Goal: Task Accomplishment & Management: Use online tool/utility

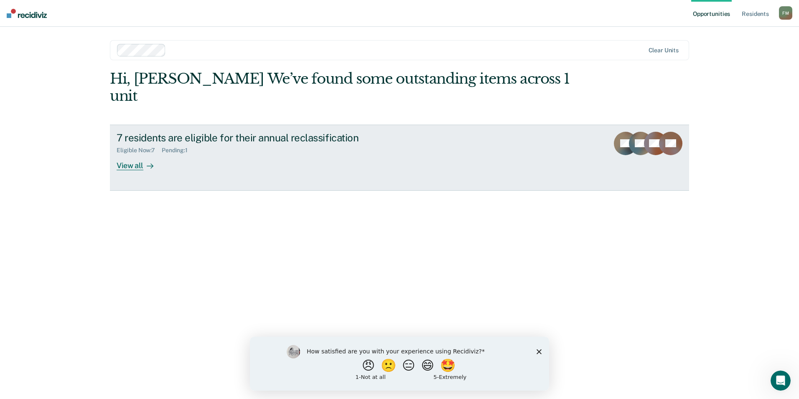
click at [139, 154] on div "View all" at bounding box center [140, 162] width 47 height 16
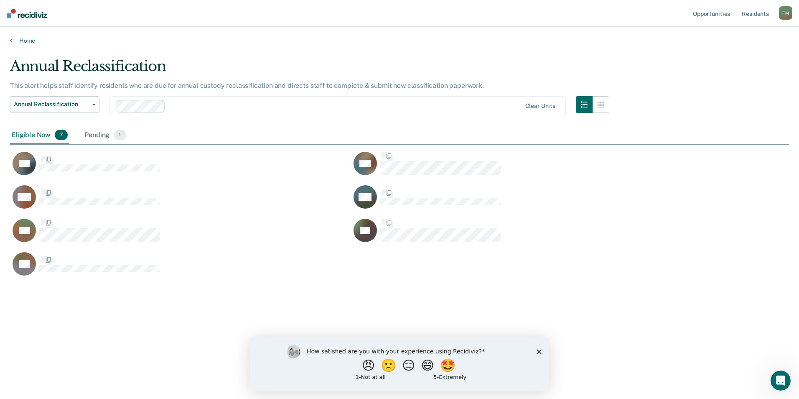
scroll to position [272, 772]
click at [94, 106] on button "Annual Reclassification" at bounding box center [54, 104] width 89 height 17
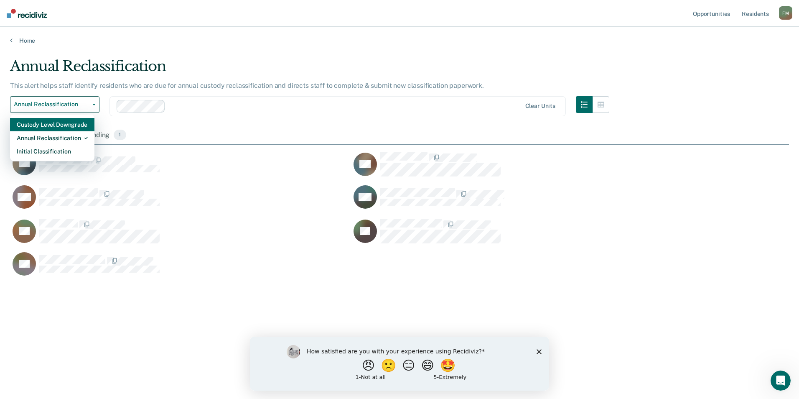
click at [72, 124] on div "Custody Level Downgrade" at bounding box center [52, 124] width 71 height 13
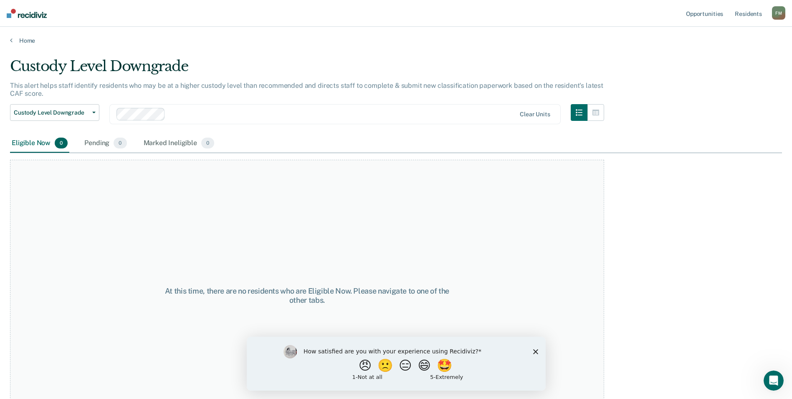
click at [535, 351] on polygon "Close survey" at bounding box center [535, 350] width 5 height 5
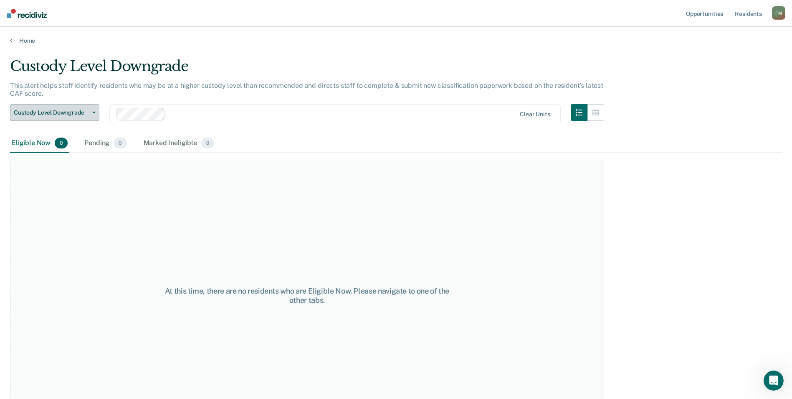
click at [94, 114] on button "Custody Level Downgrade" at bounding box center [54, 112] width 89 height 17
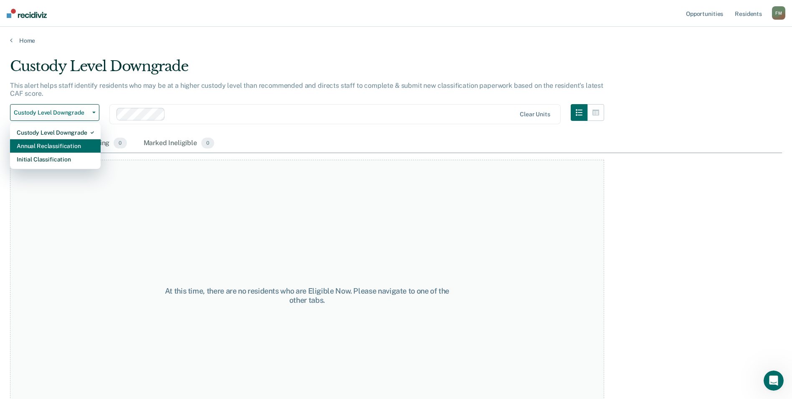
click at [87, 145] on div "Annual Reclassification" at bounding box center [55, 145] width 77 height 13
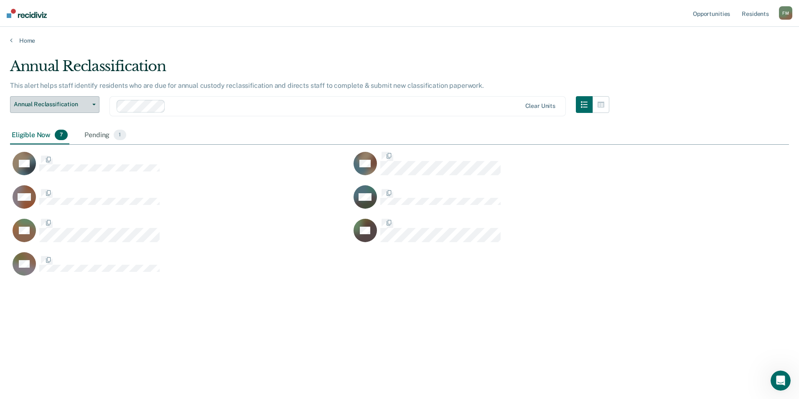
scroll to position [272, 772]
